Goal: Task Accomplishment & Management: Use online tool/utility

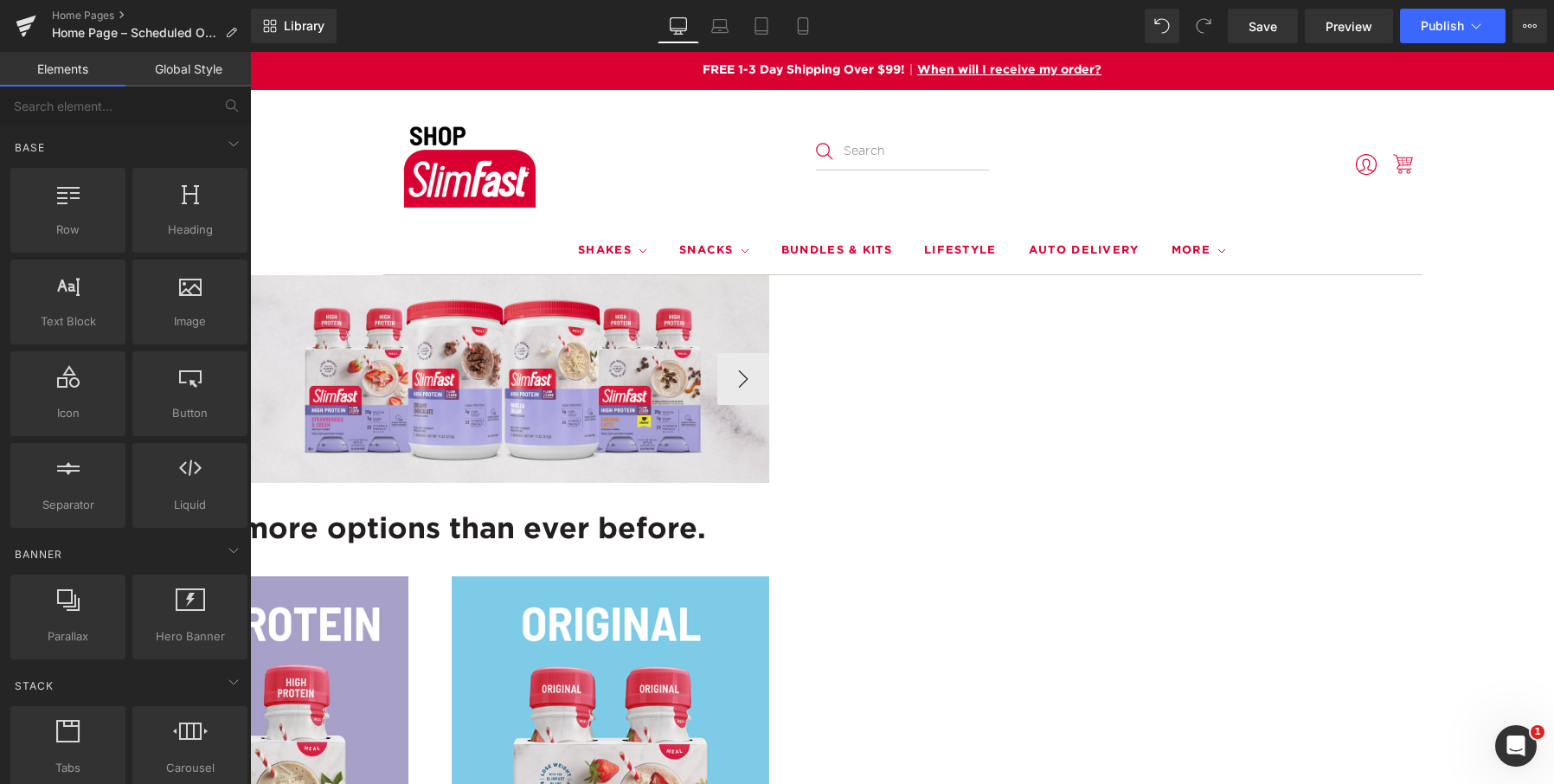
click at [250, 52] on span "Hero Banner" at bounding box center [250, 52] width 0 height 0
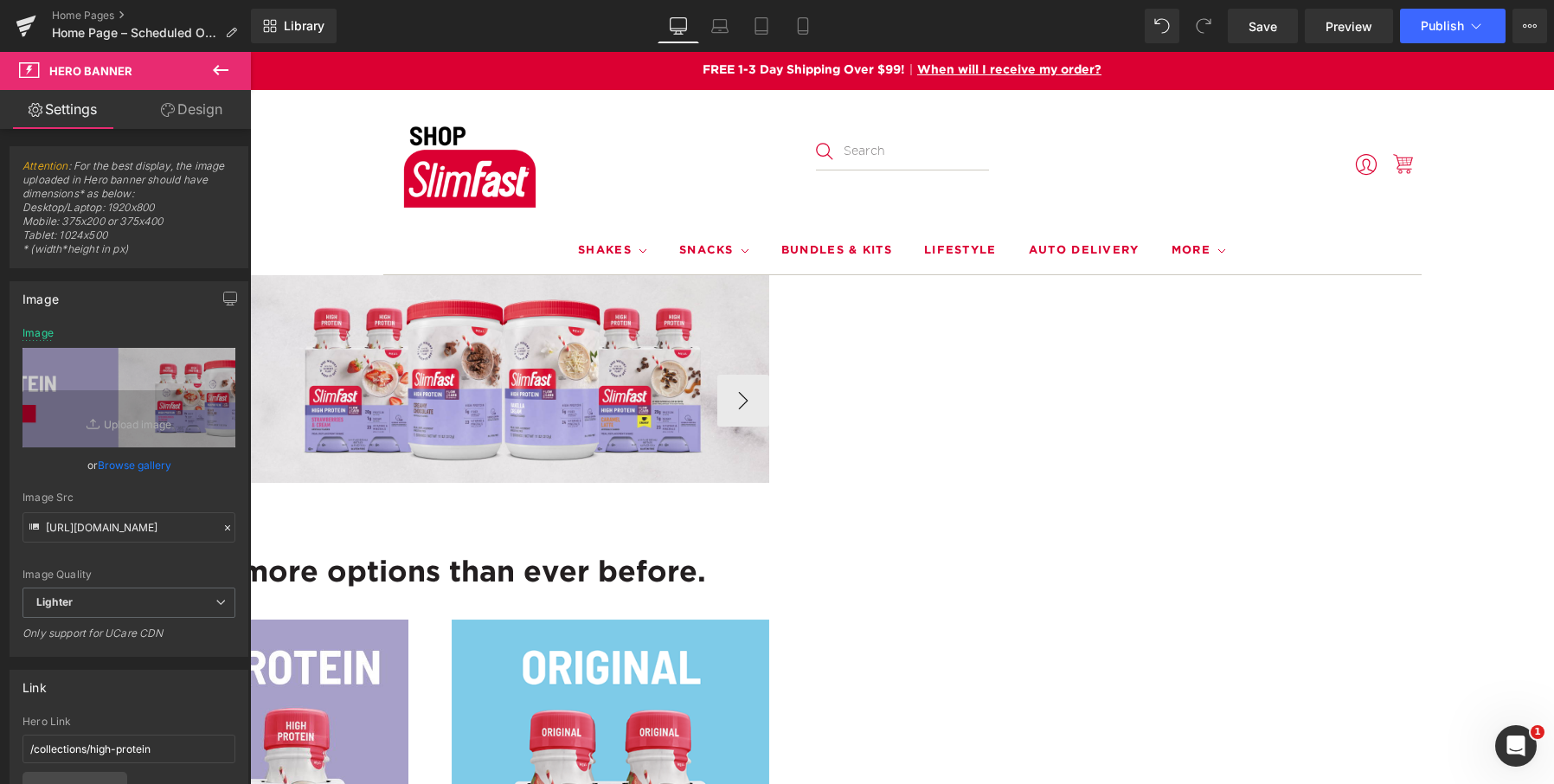
click at [250, 52] on span "Hero Banner" at bounding box center [250, 52] width 0 height 0
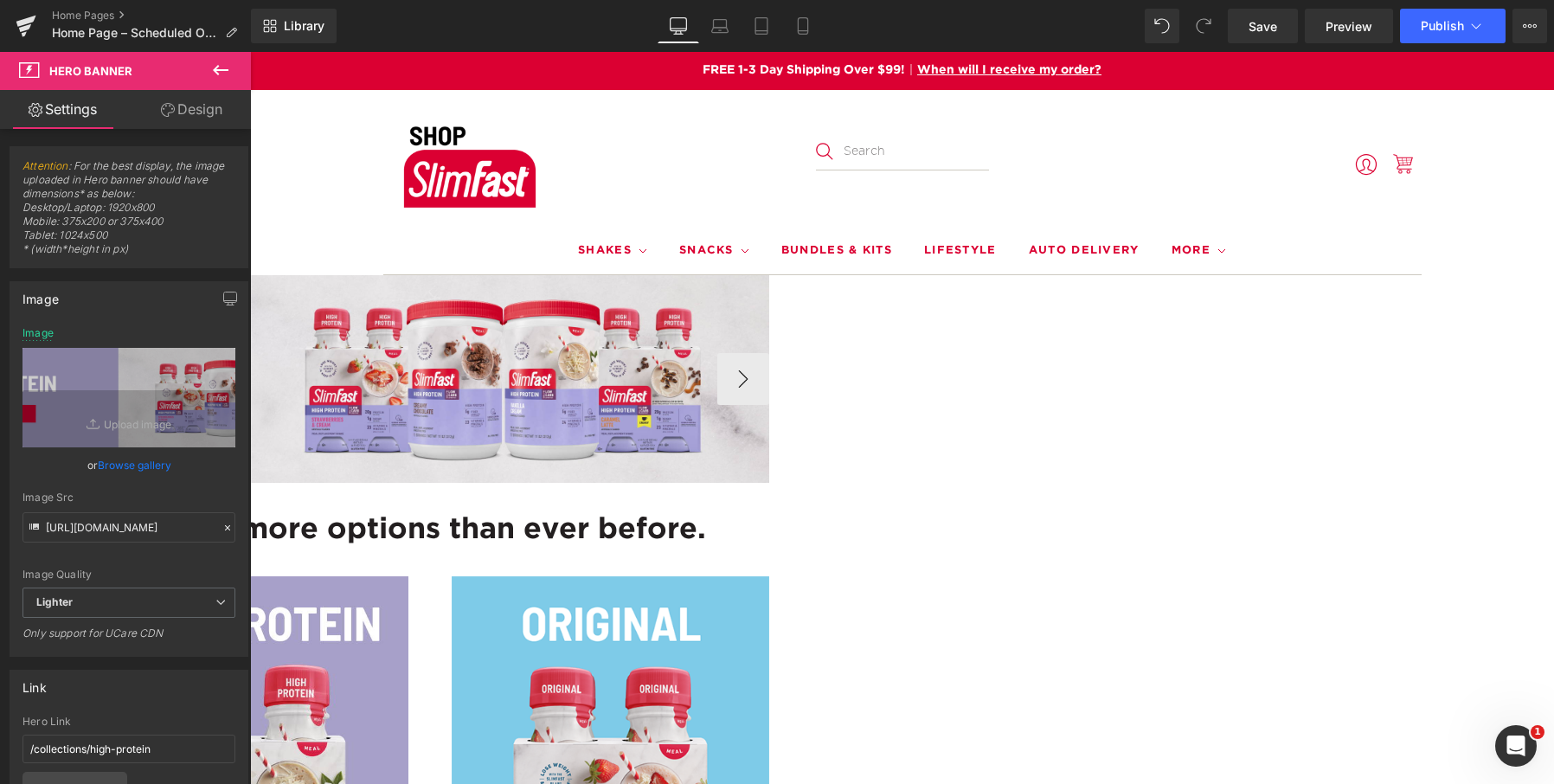
click at [250, 52] on span "Carousel" at bounding box center [250, 52] width 0 height 0
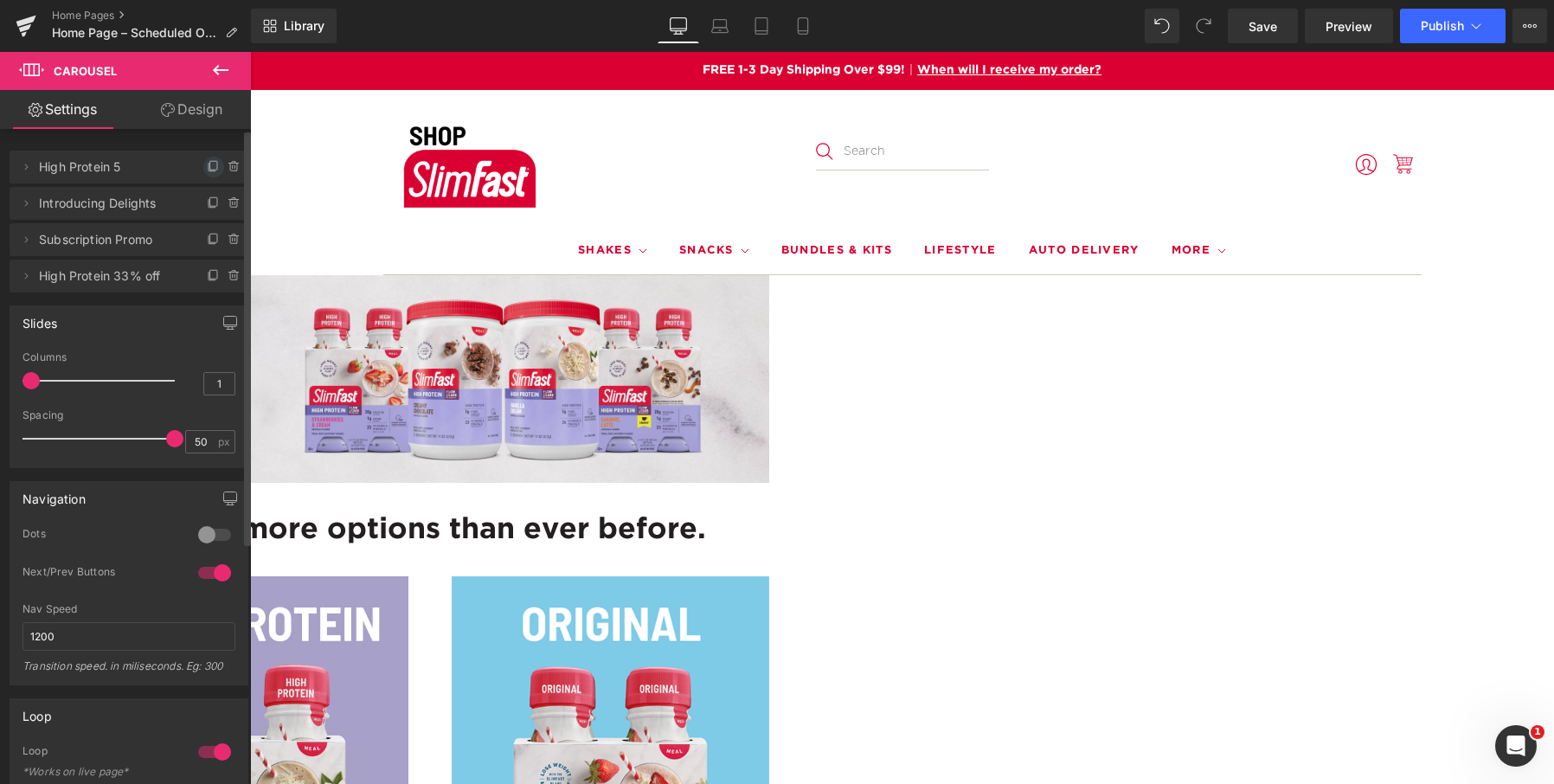
click at [207, 165] on icon at bounding box center [214, 167] width 14 height 14
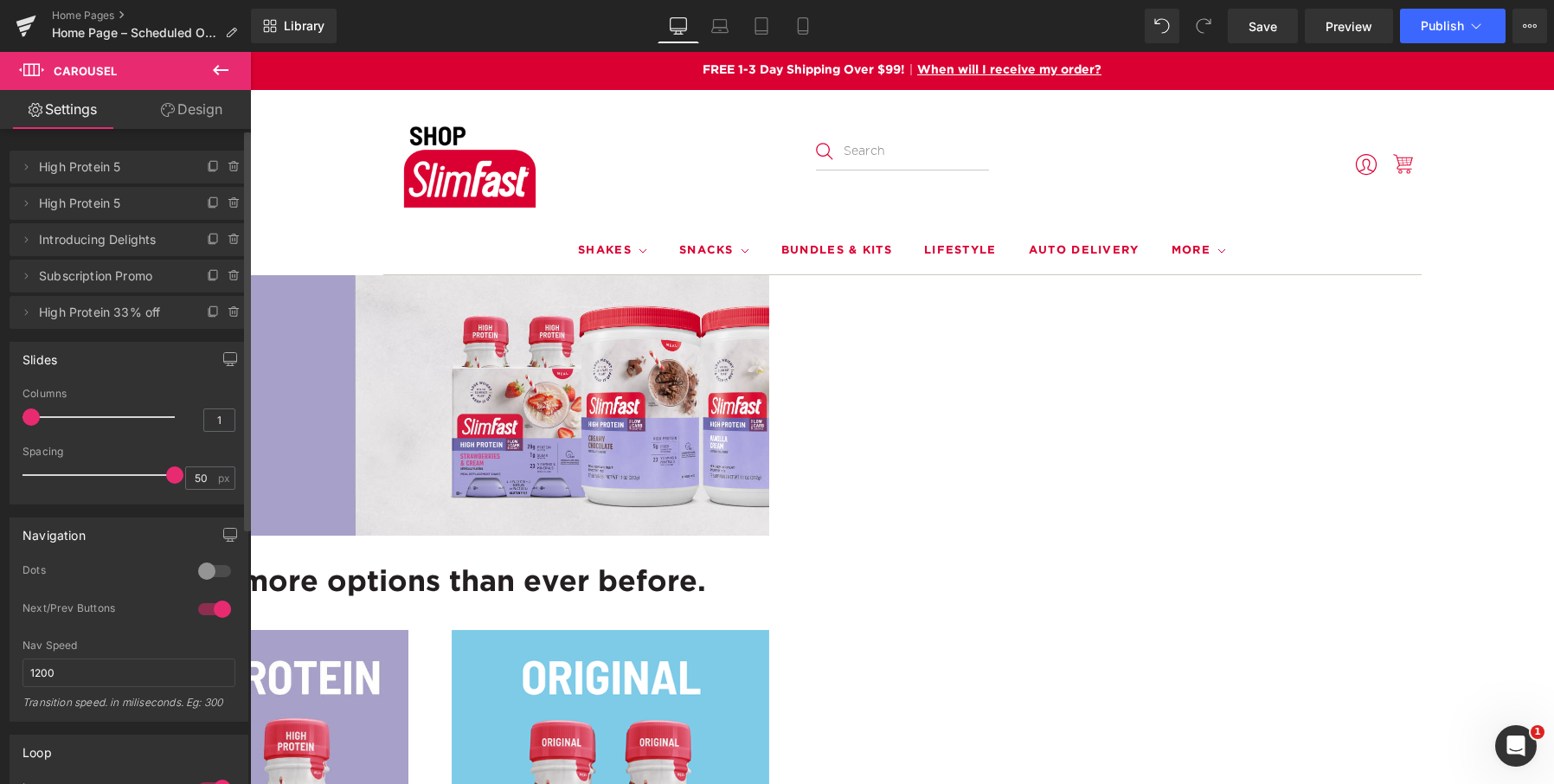
click at [96, 167] on span "High Protein 5" at bounding box center [112, 166] width 146 height 33
click at [25, 167] on icon at bounding box center [26, 167] width 14 height 14
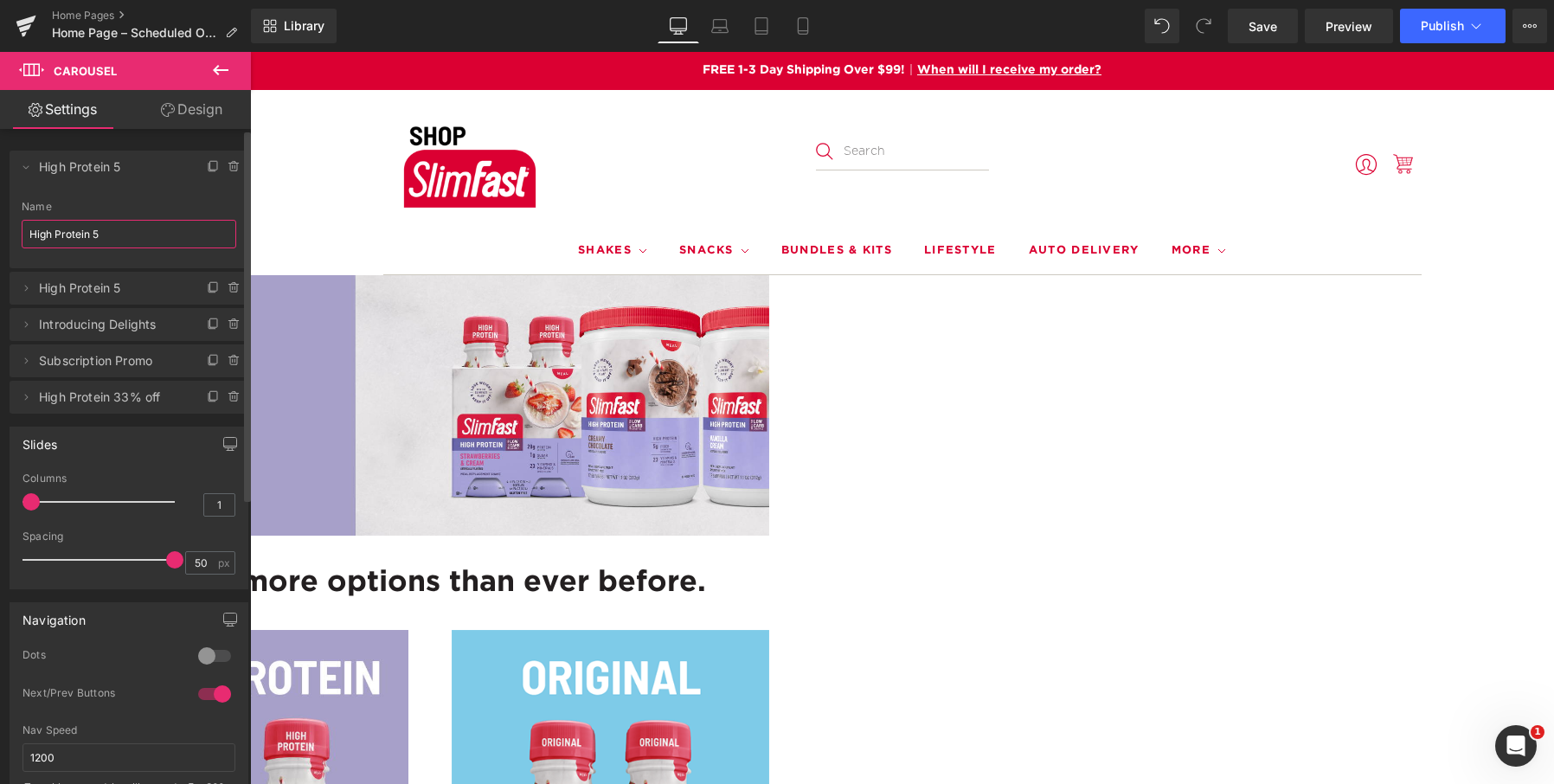
drag, startPoint x: 101, startPoint y: 234, endPoint x: 14, endPoint y: 238, distance: 87.1
click at [14, 238] on div "High Protein 5 Name High Protein 5" at bounding box center [130, 234] width 239 height 68
type input "Keto Mixes"
click at [26, 169] on icon at bounding box center [26, 167] width 14 height 14
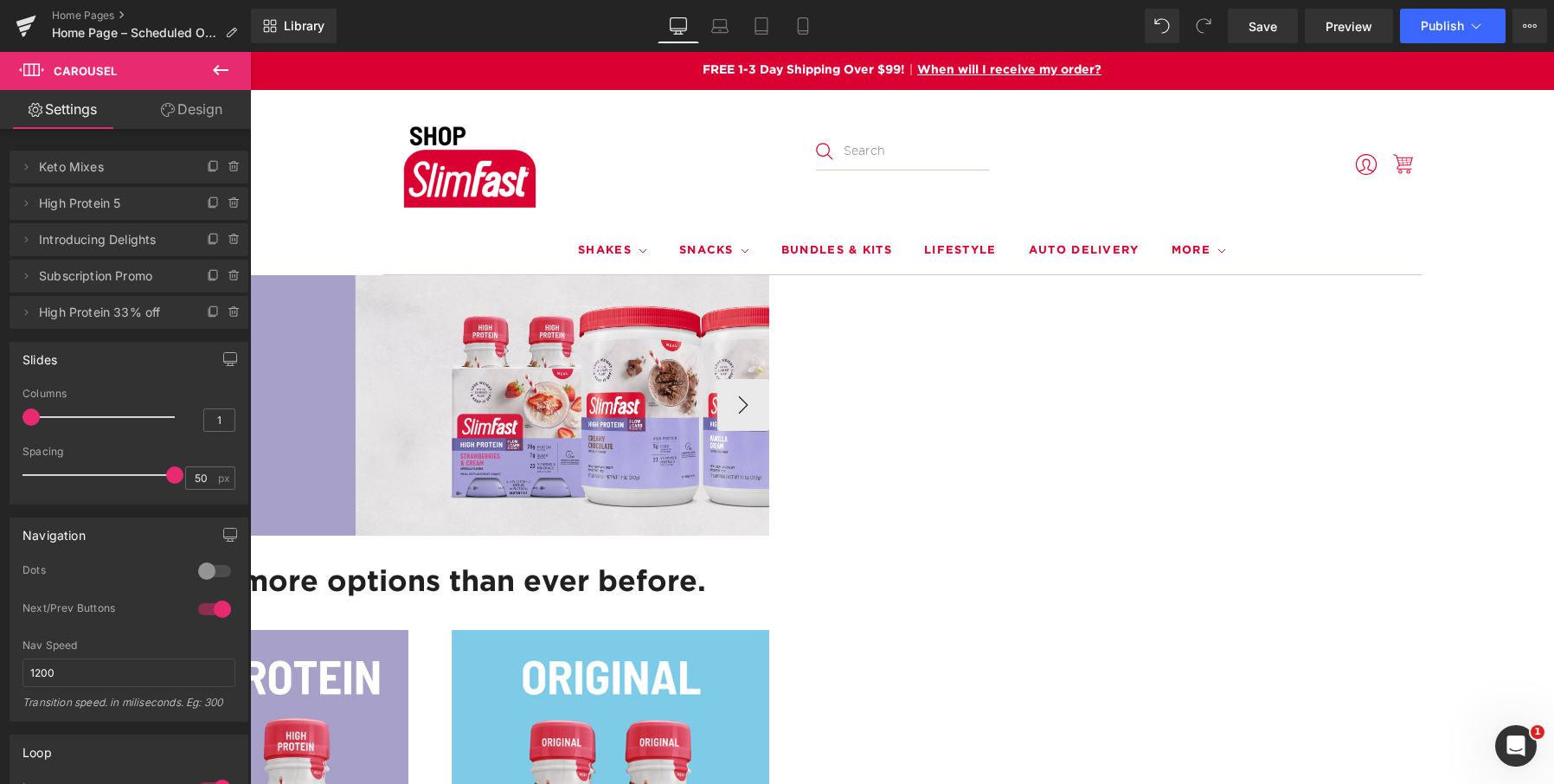
click at [250, 52] on span "Hero Banner" at bounding box center [250, 52] width 0 height 0
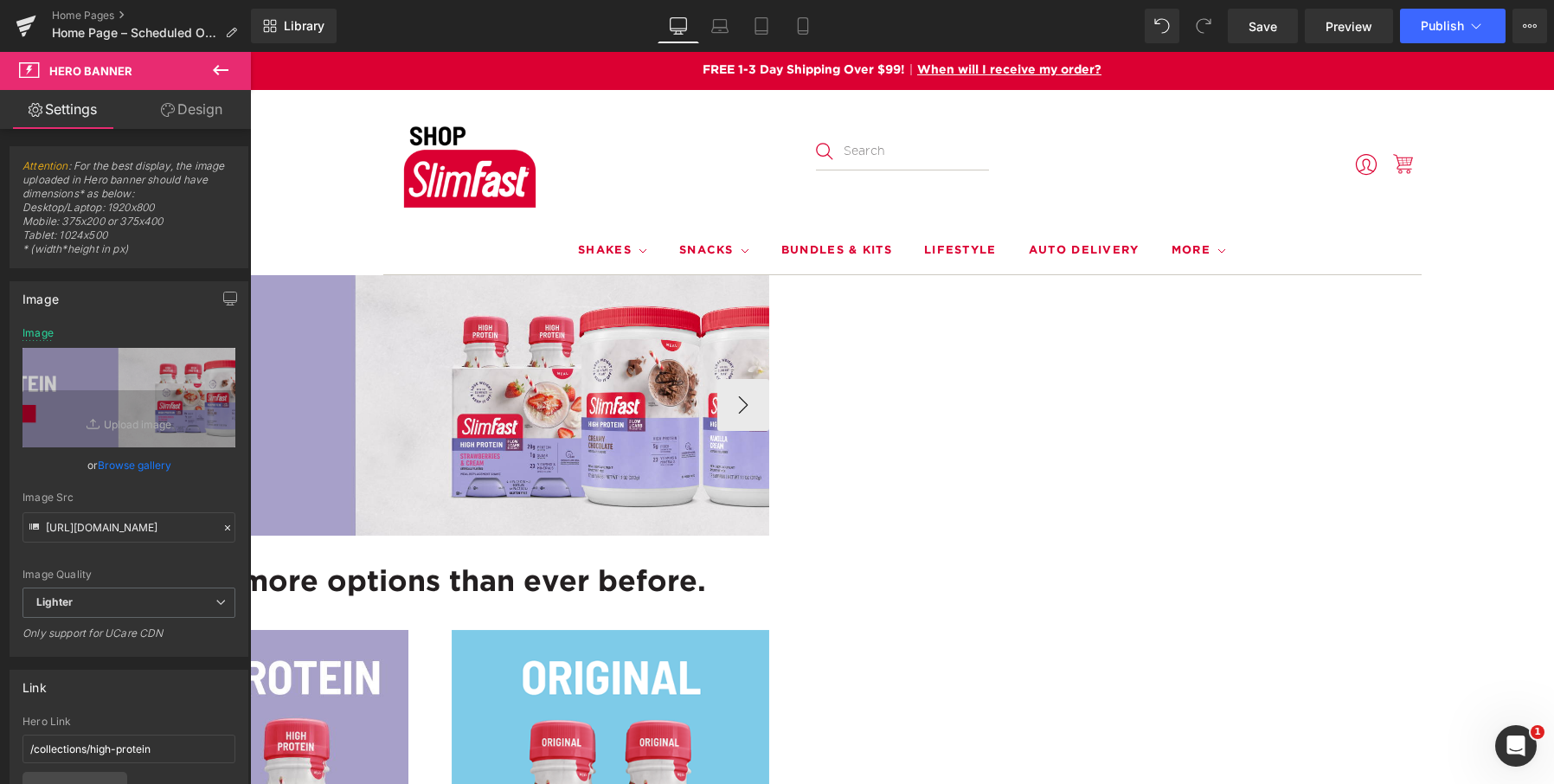
click at [250, 52] on span "Carousel" at bounding box center [250, 52] width 0 height 0
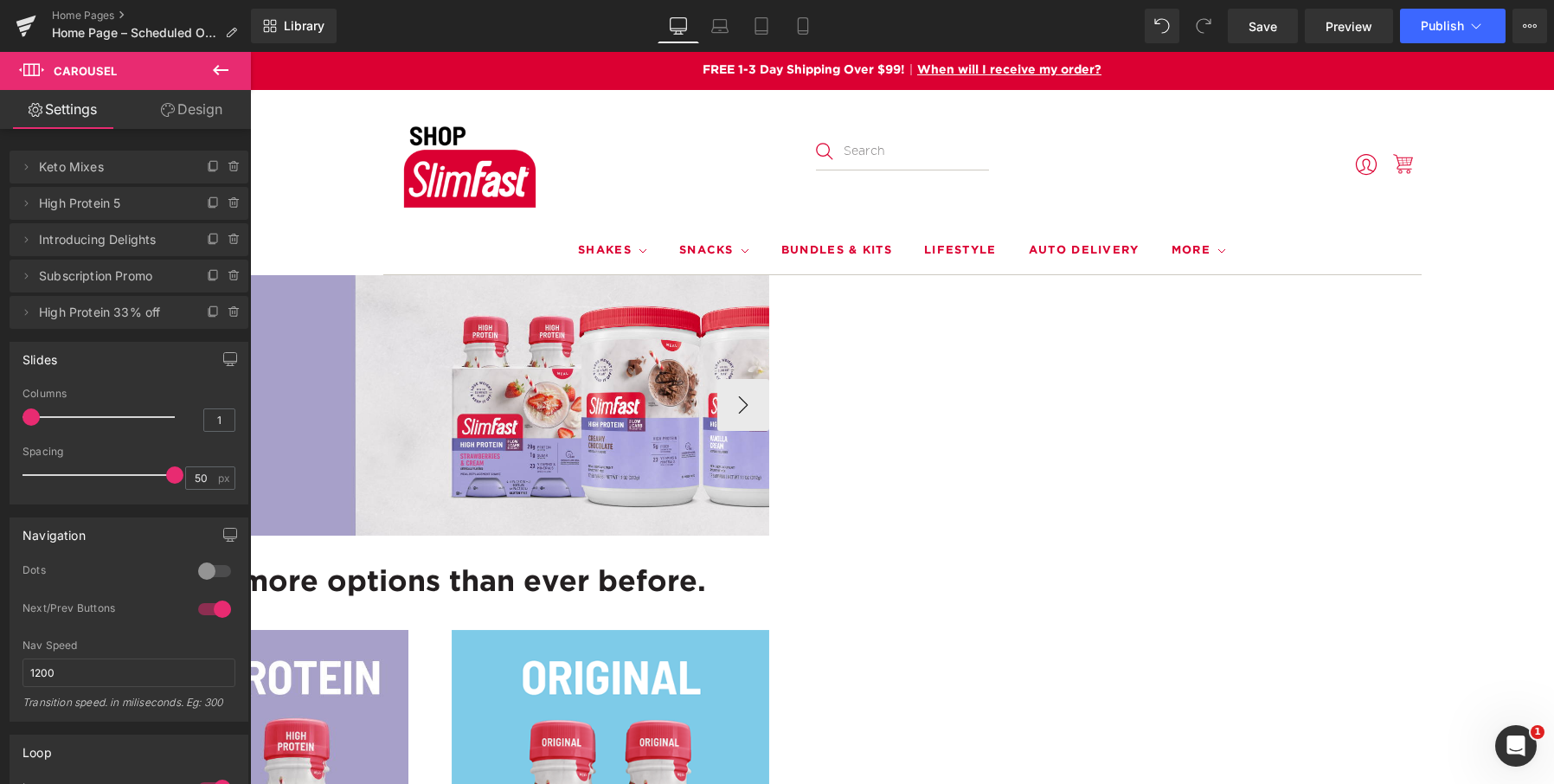
click at [818, 348] on div at bounding box center [383, 404] width 1304 height 260
